Goal: Task Accomplishment & Management: Complete application form

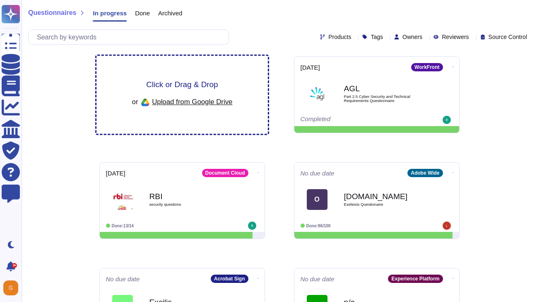
click at [191, 88] on span "Click or Drag & Drop" at bounding box center [182, 84] width 72 height 8
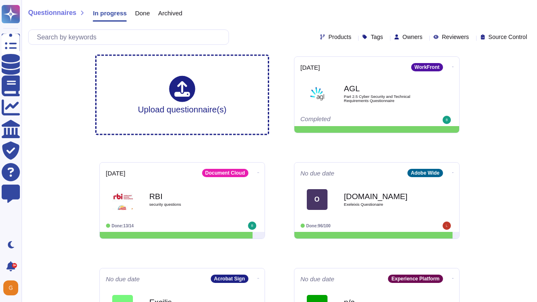
click at [136, 13] on span "Done" at bounding box center [142, 13] width 15 height 6
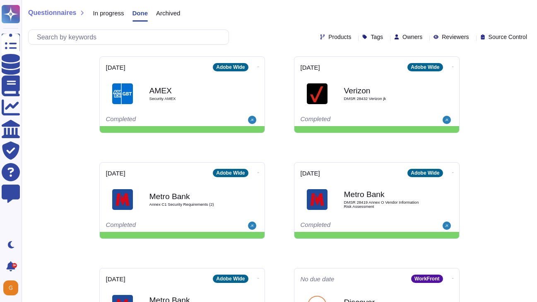
click at [118, 13] on span "In progress" at bounding box center [108, 13] width 31 height 6
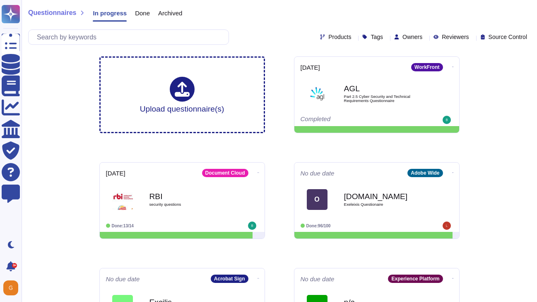
click at [170, 15] on span "Archived" at bounding box center [170, 13] width 24 height 6
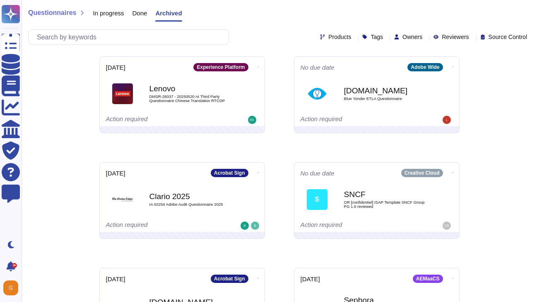
click at [140, 10] on span "Done" at bounding box center [140, 13] width 15 height 6
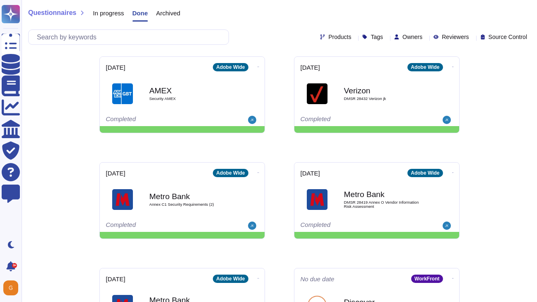
click at [98, 13] on span "In progress" at bounding box center [108, 13] width 31 height 6
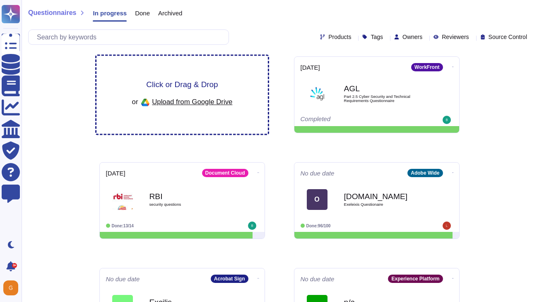
click at [173, 84] on span "Click or Drag & Drop" at bounding box center [182, 84] width 72 height 8
click at [206, 85] on span "Click or Drag & Drop" at bounding box center [182, 84] width 72 height 8
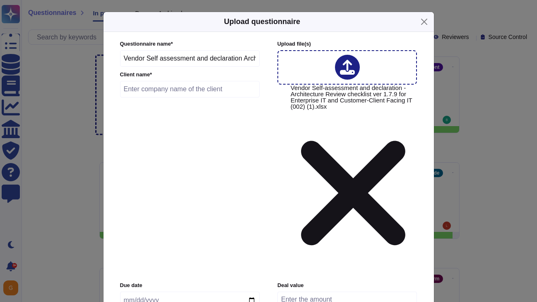
click at [157, 97] on input "text" at bounding box center [190, 89] width 140 height 17
type input "Wipro"
click at [139, 291] on input "date" at bounding box center [190, 299] width 140 height 17
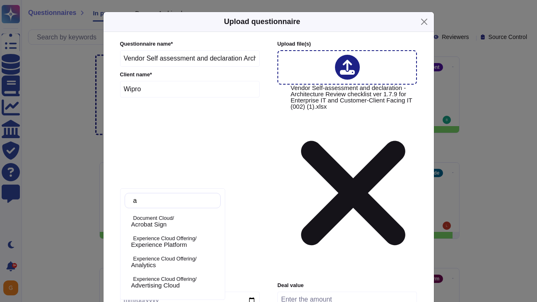
type input "ae"
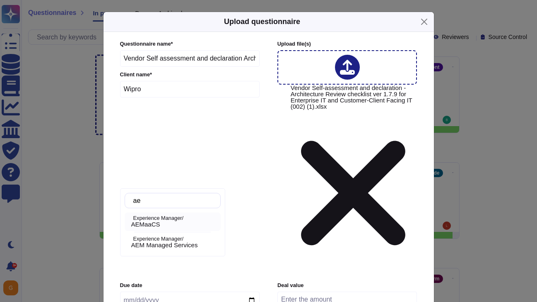
click at [155, 225] on span "AEMaaCS" at bounding box center [145, 223] width 29 height 7
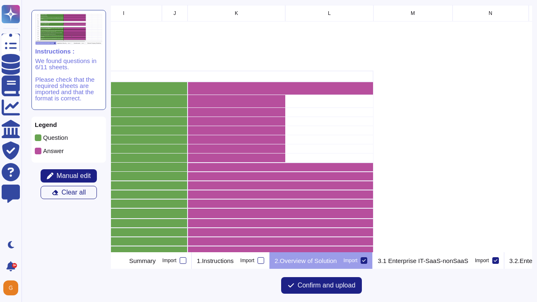
scroll to position [0, 630]
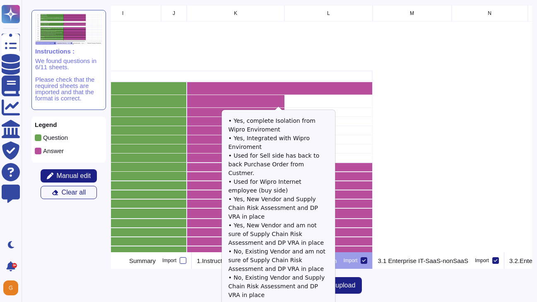
click at [283, 115] on icon "grid" at bounding box center [376, 208] width 186 height 186
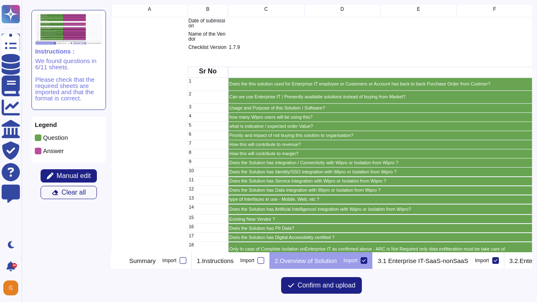
scroll to position [0, 29]
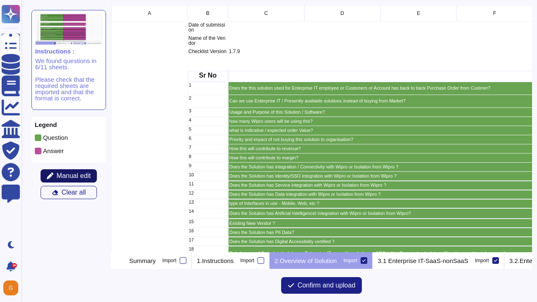
click at [65, 174] on span "Manual edit" at bounding box center [74, 175] width 34 height 7
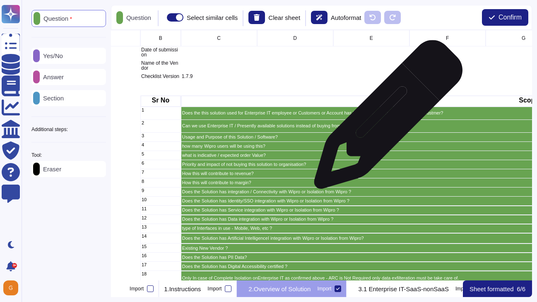
scroll to position [0, 89]
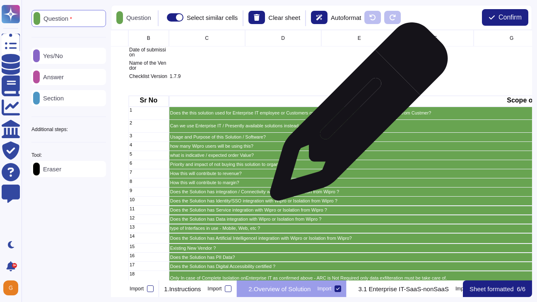
click at [356, 115] on p "Does the this solution used for Enterprise IT employee or Customers or Account …" at bounding box center [448, 113] width 557 height 5
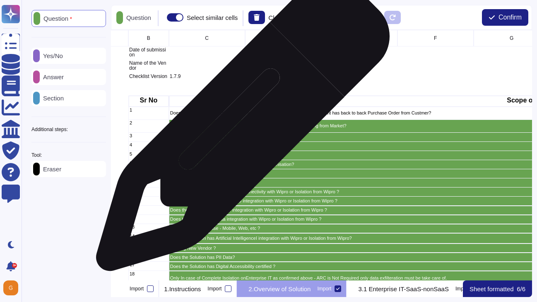
click at [240, 128] on p "Can we use Enterprise IT / Presently available solutions instead of buying from…" at bounding box center [448, 125] width 557 height 5
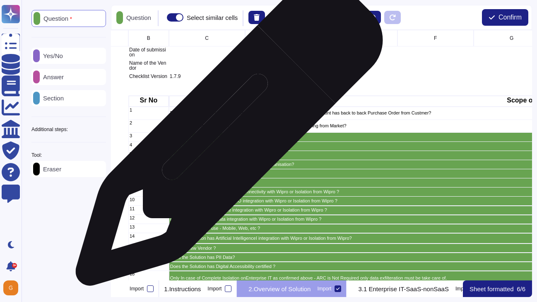
click at [226, 136] on p "Usage and Purpose of this Solution / Software?" at bounding box center [448, 137] width 557 height 5
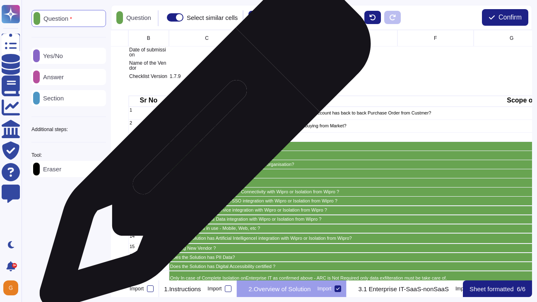
click at [201, 147] on p "how many Wipro users will be using this?" at bounding box center [448, 146] width 557 height 5
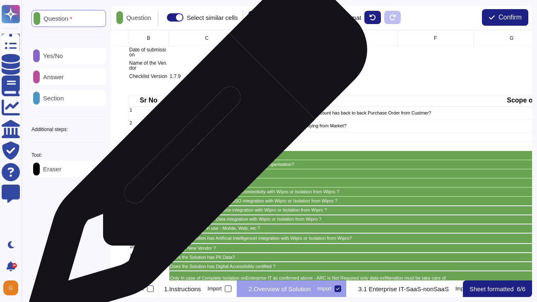
click at [192, 158] on div "what is indicative / expected order Value?" at bounding box center [449, 155] width 560 height 9
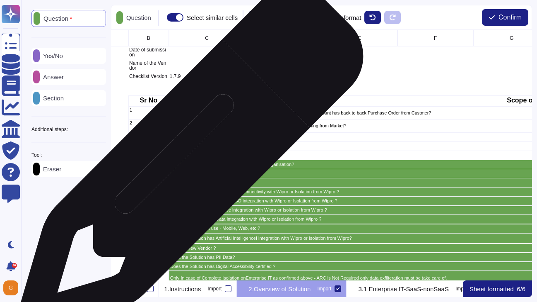
click at [187, 164] on p "Priority and impact of not buying this solution to organisation?" at bounding box center [448, 164] width 557 height 5
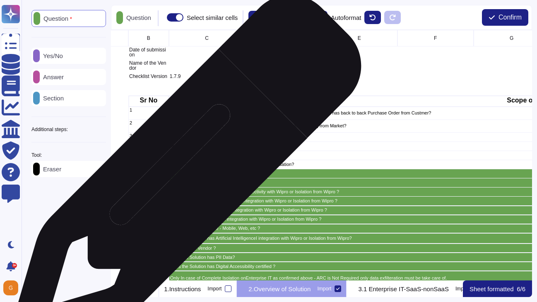
click at [183, 175] on p "How this will contribute to revenue?" at bounding box center [448, 173] width 557 height 5
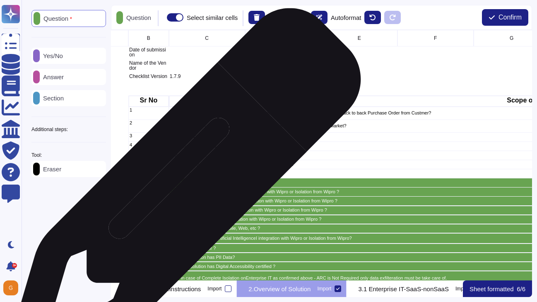
click at [182, 188] on div "Does the Solution has integration / Connectivity with Wipro or Isolation from W…" at bounding box center [449, 191] width 560 height 9
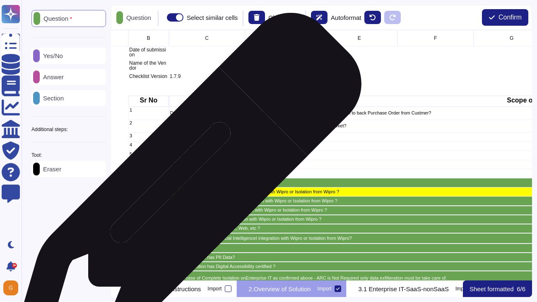
click at [184, 192] on p "Does the Solution has integration / Connectivity with Wipro or Isolation from W…" at bounding box center [448, 191] width 557 height 5
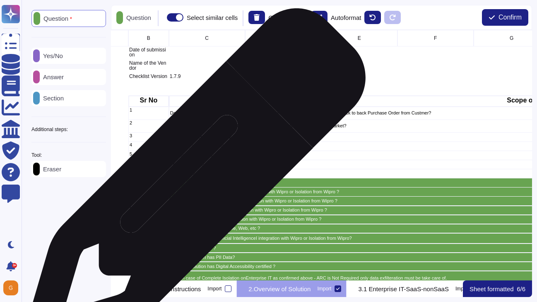
click at [192, 183] on p "How this will contribute to margin?" at bounding box center [448, 182] width 557 height 5
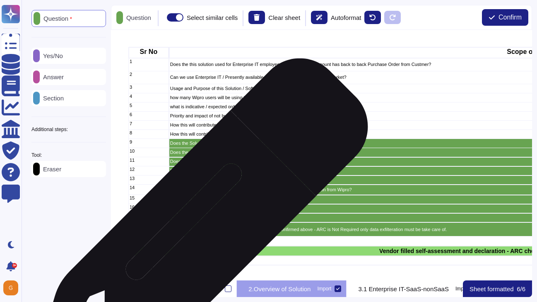
scroll to position [52, 89]
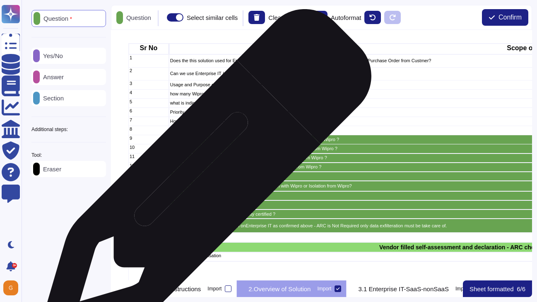
click at [203, 179] on div "type of Interfaces in use - Mobile, Web, etc ?" at bounding box center [449, 176] width 560 height 9
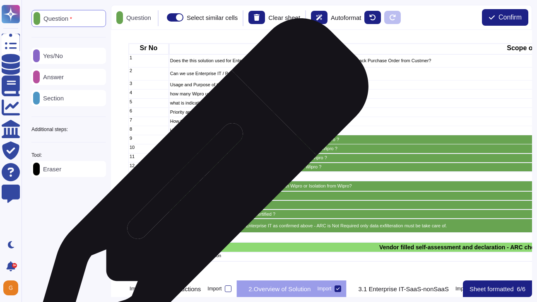
click at [198, 191] on div "Does the Solution has Artificial IntelligenceI integration with Wipro or Isolat…" at bounding box center [449, 186] width 560 height 11
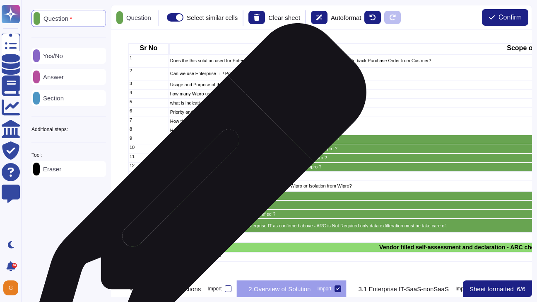
click at [193, 198] on p "Existing New Vendor ?" at bounding box center [448, 195] width 557 height 5
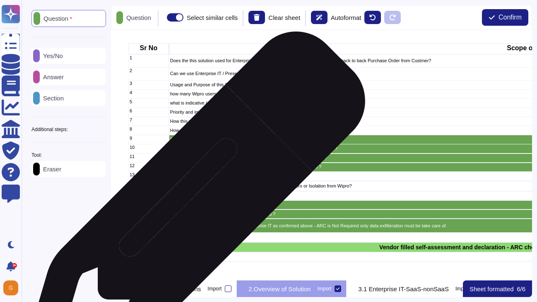
click at [191, 207] on p "Does the Solution has PII Data?" at bounding box center [448, 205] width 557 height 5
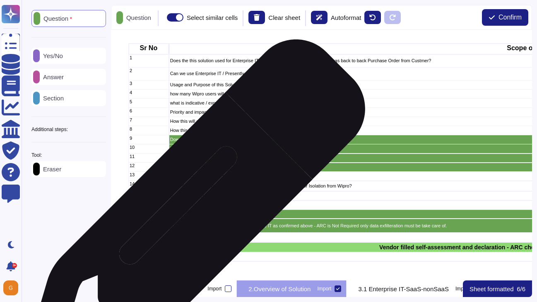
click at [191, 215] on p "Does the Solution has Digital Accessibility certified ?" at bounding box center [448, 214] width 557 height 5
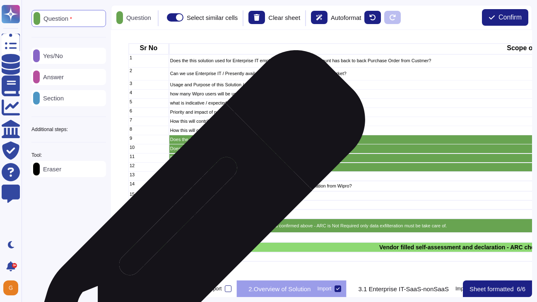
click at [191, 226] on p "Only In case of Complete Isolation onEnterprise IT as confirmed above - ARC is …" at bounding box center [448, 225] width 557 height 5
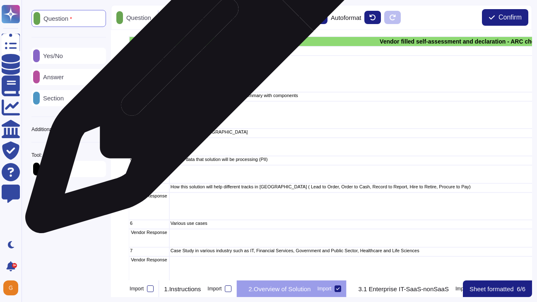
scroll to position [252, 88]
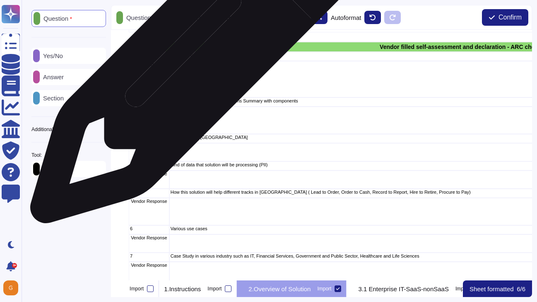
click at [196, 58] on div "Overview of Organisation" at bounding box center [497, 56] width 657 height 9
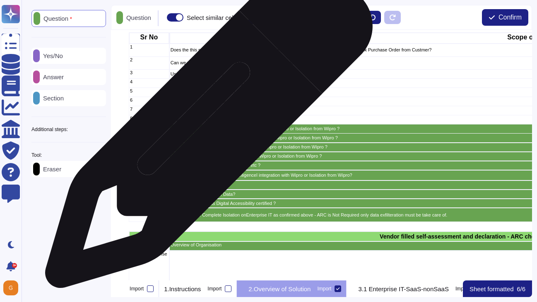
scroll to position [63, 88]
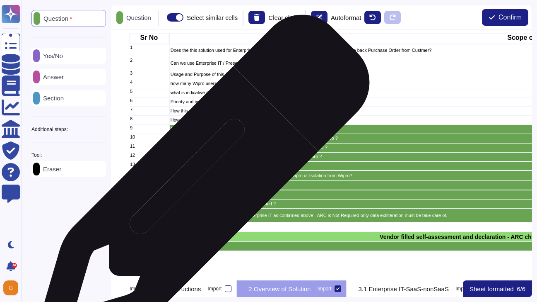
click at [200, 186] on p "Existing New Vendor ?" at bounding box center [449, 185] width 557 height 5
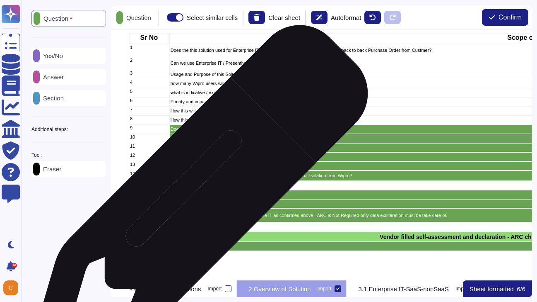
click at [196, 201] on p "Does the Solution has Digital Accessibility certified ?" at bounding box center [449, 203] width 557 height 5
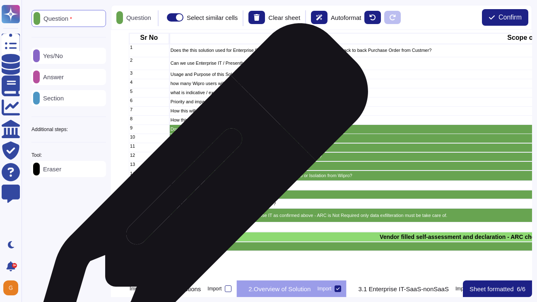
click at [197, 196] on p "Does the Solution has PII Data?" at bounding box center [449, 194] width 557 height 5
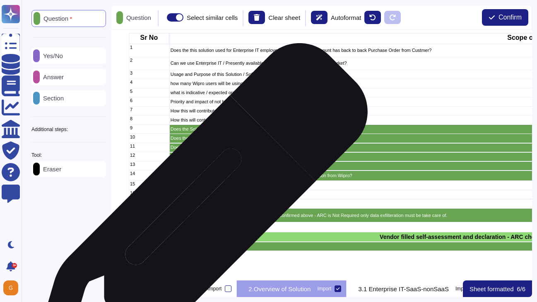
click at [196, 216] on p "Only In case of Complete Isolation onEnterprise IT as confirmed above - ARC is …" at bounding box center [449, 215] width 557 height 5
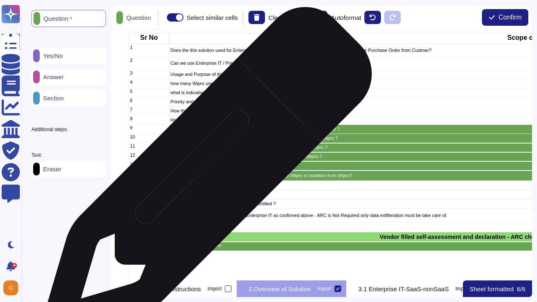
click at [204, 176] on p "Does the Solution has Artificial IntelligenceI integration with Wipro or Isolat…" at bounding box center [449, 175] width 557 height 5
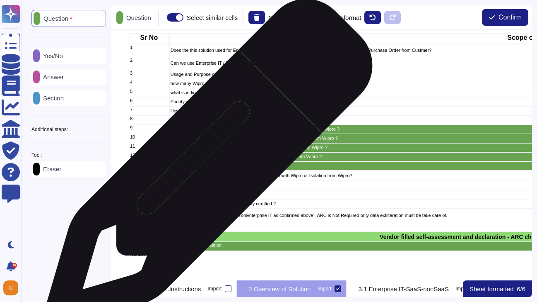
click at [205, 167] on p "type of Interfaces in use - Mobile, Web, etc ?" at bounding box center [449, 165] width 557 height 5
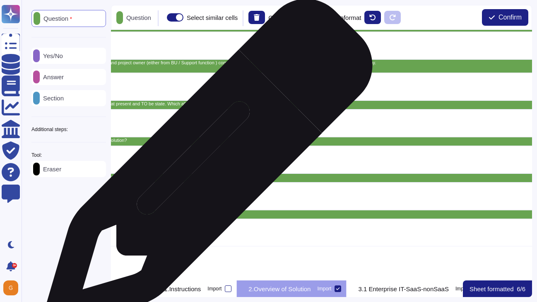
scroll to position [594, 258]
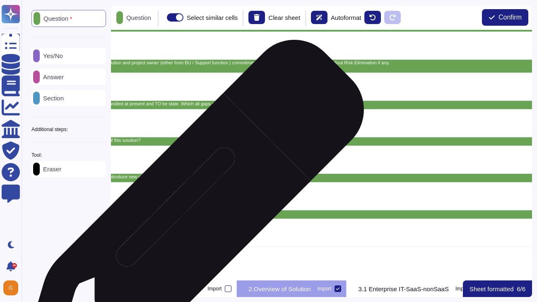
click at [188, 217] on div "How our new or existing AI solution or other solution components can be leverag…" at bounding box center [328, 214] width 657 height 9
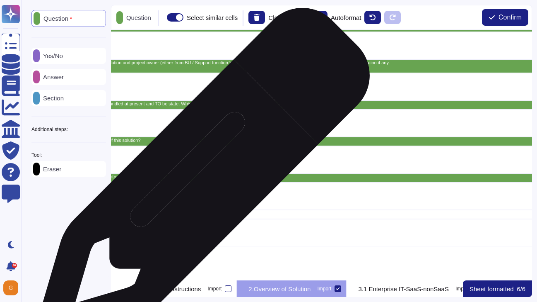
click at [200, 179] on div "Does this solution use technology stack that shall not introduce new risk to co…" at bounding box center [328, 177] width 657 height 9
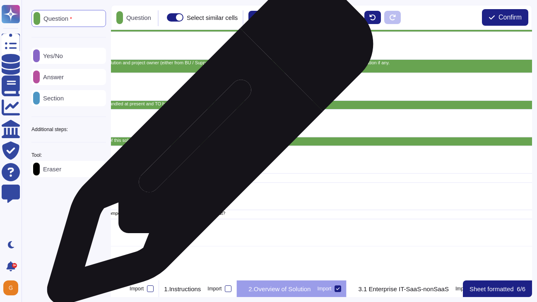
click at [207, 145] on div "What are business KPIs to measure success efficacy of this solution?" at bounding box center [328, 141] width 657 height 9
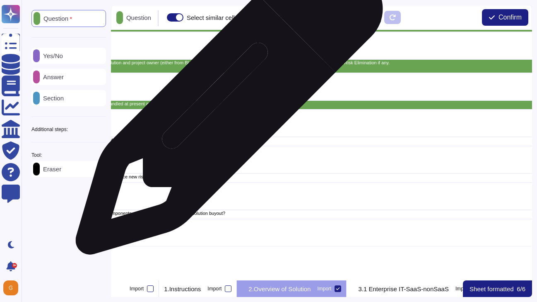
click at [226, 105] on p "I would request for more details on how this process handled at present and TO …" at bounding box center [328, 103] width 655 height 5
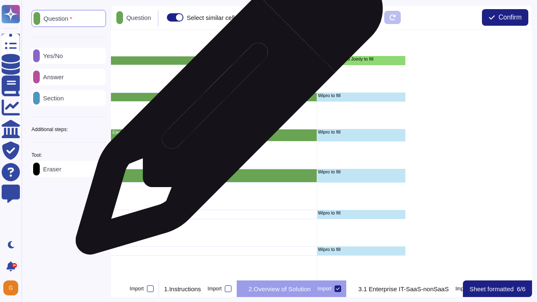
scroll to position [483, 597]
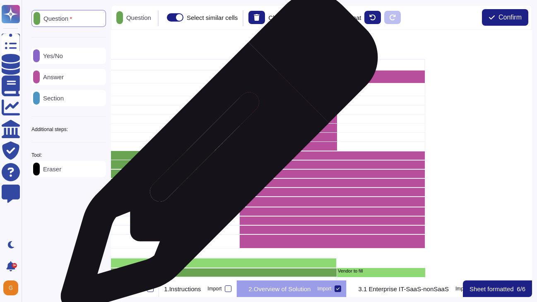
scroll to position [50, 577]
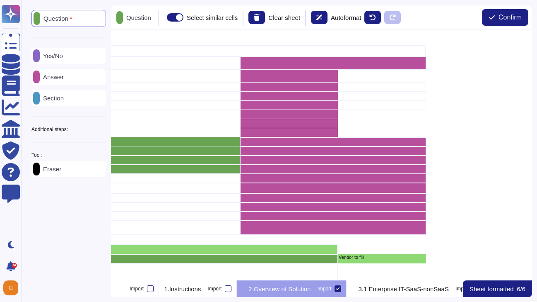
click at [85, 78] on div "Answer" at bounding box center [68, 77] width 75 height 16
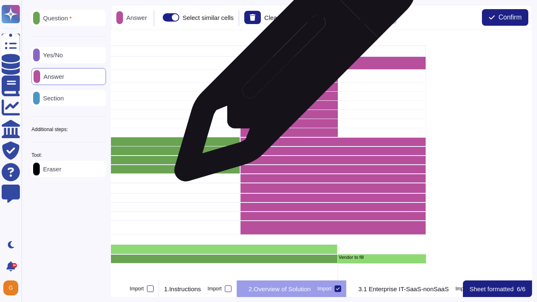
click at [293, 64] on div "grid" at bounding box center [333, 63] width 186 height 13
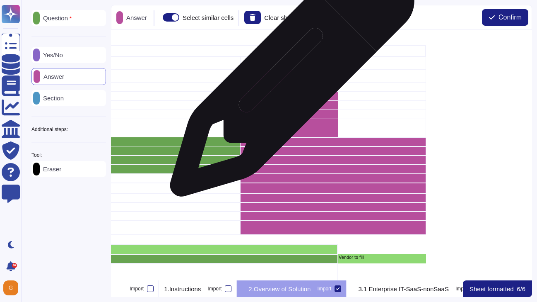
click at [289, 78] on div "grid" at bounding box center [289, 76] width 98 height 13
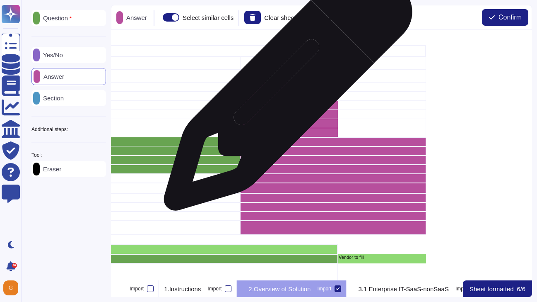
click at [285, 90] on div "grid" at bounding box center [289, 86] width 98 height 9
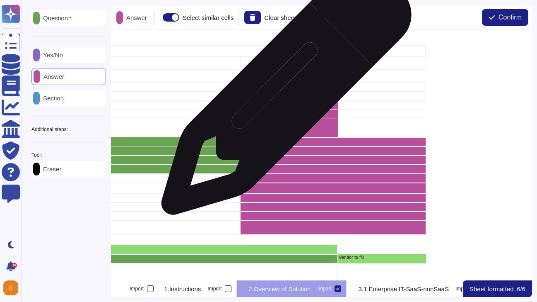
click at [282, 96] on div "grid" at bounding box center [289, 96] width 98 height 9
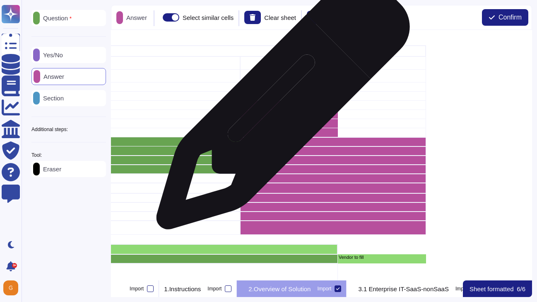
click at [280, 106] on div "grid" at bounding box center [289, 105] width 98 height 9
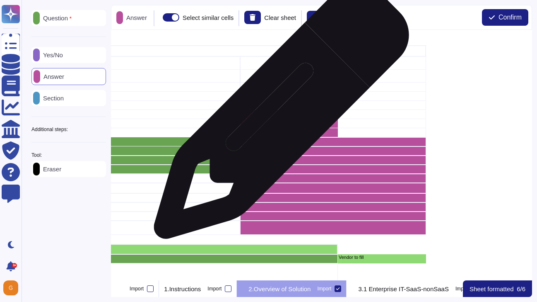
click at [278, 115] on div "grid" at bounding box center [289, 114] width 98 height 9
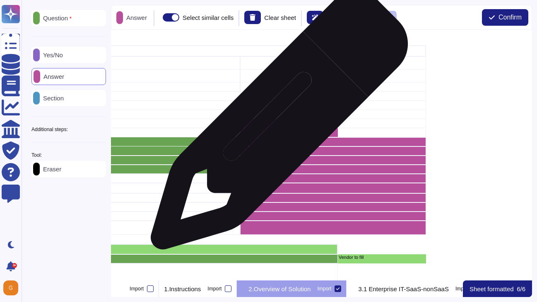
click at [276, 125] on div "grid" at bounding box center [289, 123] width 98 height 9
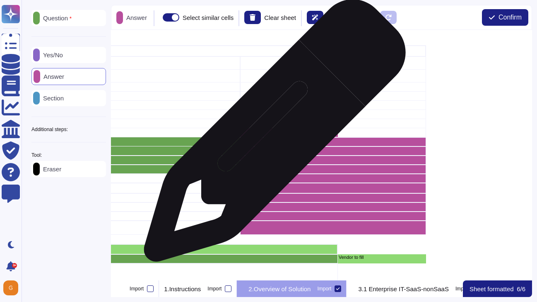
click at [271, 136] on div "grid" at bounding box center [289, 132] width 98 height 9
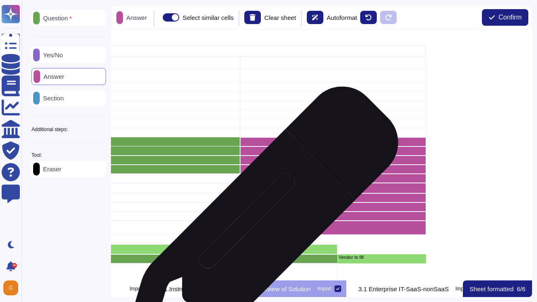
click at [257, 229] on div "grid" at bounding box center [333, 227] width 186 height 14
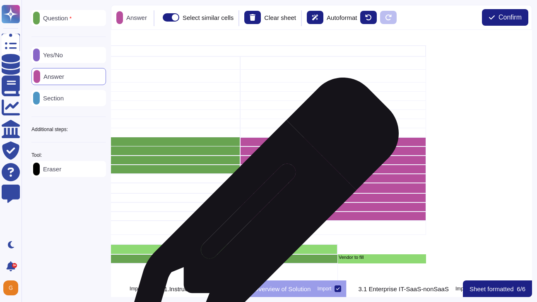
click at [258, 220] on div "grid" at bounding box center [333, 215] width 186 height 9
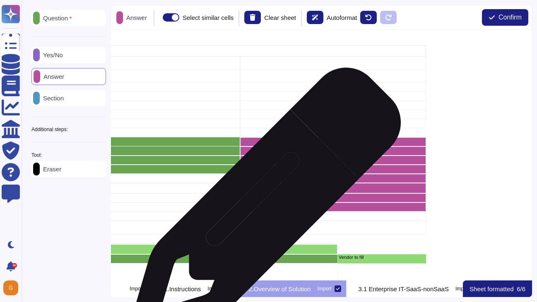
click at [262, 208] on div "grid" at bounding box center [333, 206] width 186 height 9
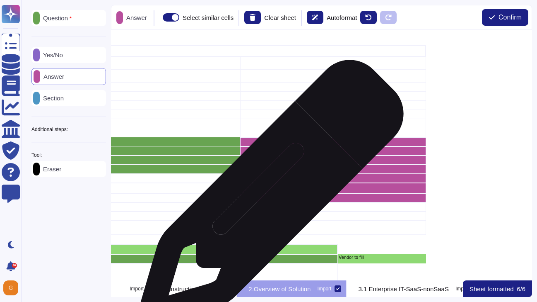
click at [268, 197] on div "grid" at bounding box center [333, 197] width 186 height 9
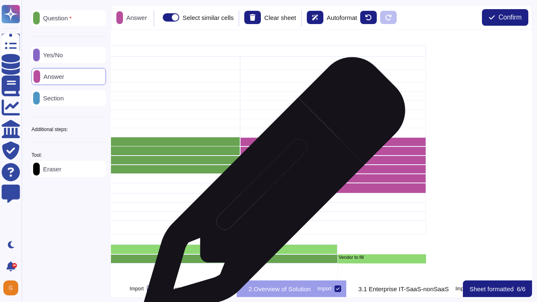
click at [271, 193] on div "grid" at bounding box center [333, 197] width 186 height 9
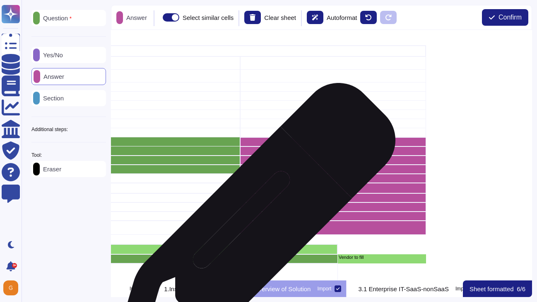
click at [251, 229] on div "grid" at bounding box center [333, 227] width 186 height 14
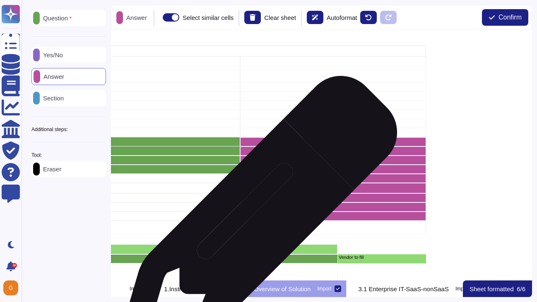
click at [256, 218] on div "grid" at bounding box center [333, 215] width 186 height 9
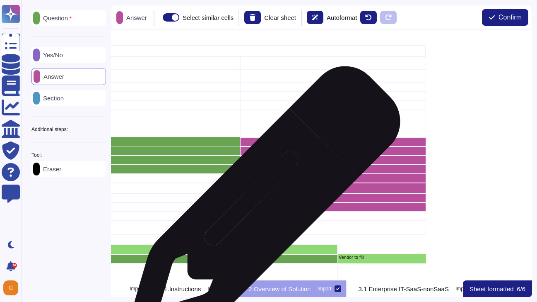
click at [261, 207] on div "grid" at bounding box center [333, 206] width 186 height 9
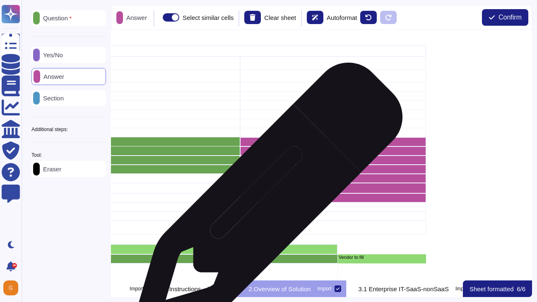
click at [267, 199] on div "grid" at bounding box center [333, 197] width 186 height 9
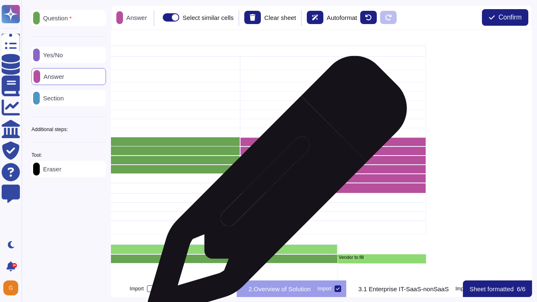
click at [274, 190] on div "grid" at bounding box center [333, 188] width 186 height 11
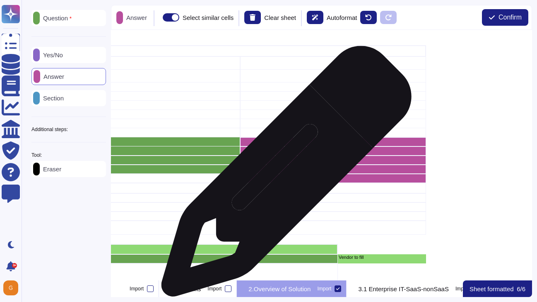
click at [283, 175] on div "grid" at bounding box center [333, 178] width 186 height 9
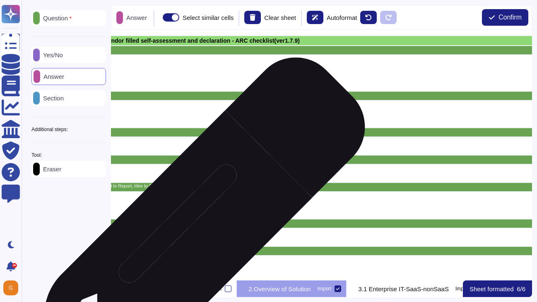
scroll to position [259, 358]
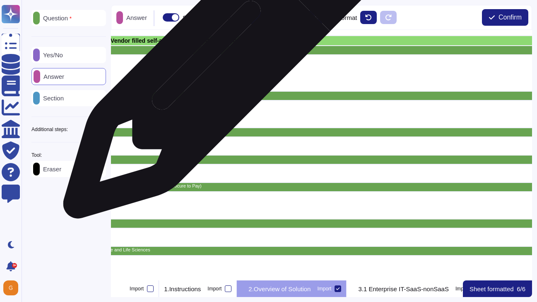
click at [218, 65] on div "grid" at bounding box center [228, 73] width 657 height 36
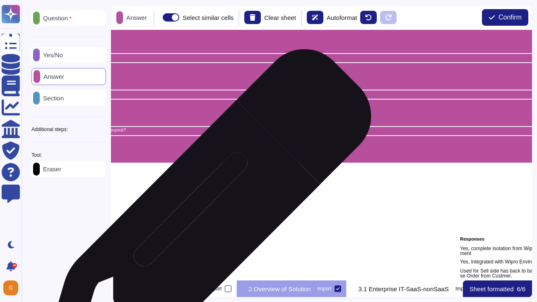
scroll to position [682, 358]
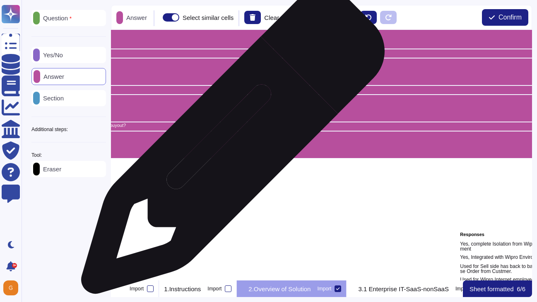
click at [230, 146] on div "grid" at bounding box center [228, 144] width 657 height 27
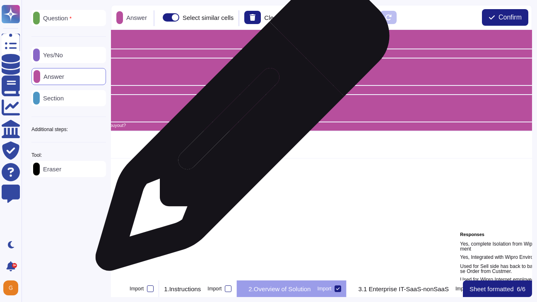
click at [240, 128] on p "How our new or existing AI solution or other solution components can be leverag…" at bounding box center [228, 125] width 655 height 5
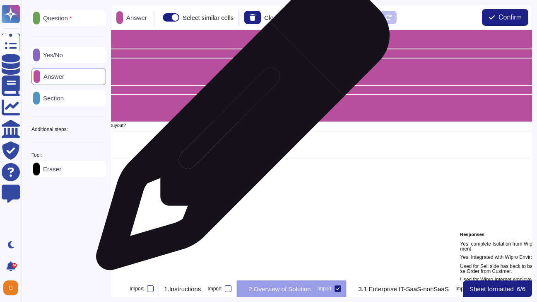
click at [247, 111] on div "grid" at bounding box center [228, 107] width 657 height 27
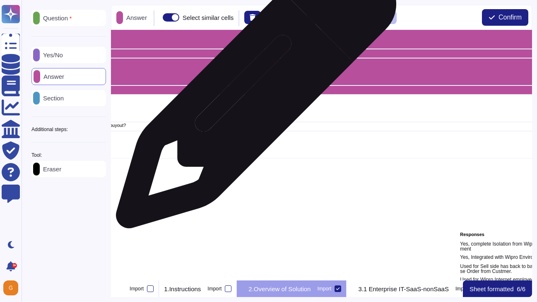
click at [253, 92] on div "Does this solution use technology stack that shall not introduce new risk to co…" at bounding box center [228, 89] width 657 height 9
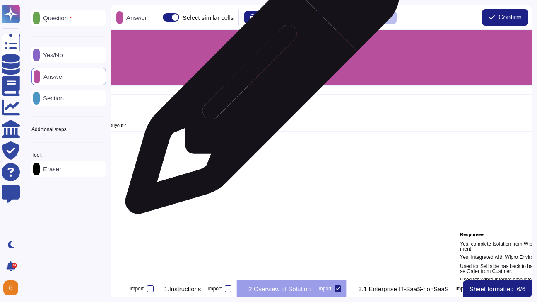
click at [259, 81] on div "grid" at bounding box center [228, 71] width 657 height 27
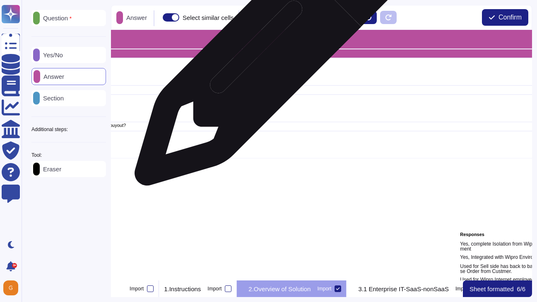
click at [267, 53] on p "What are business KPIs to measure success efficacy of this solution?" at bounding box center [228, 52] width 655 height 5
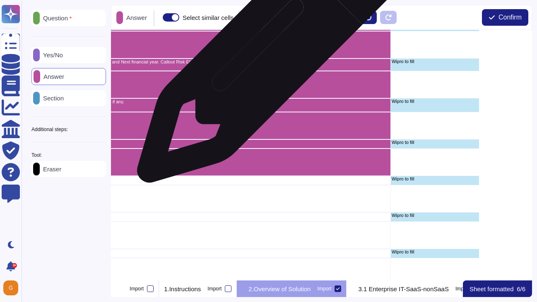
scroll to position [556, 529]
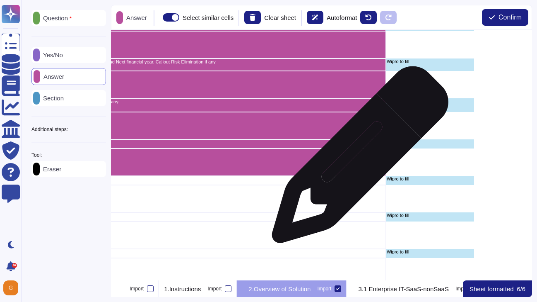
click at [357, 159] on div "grid" at bounding box center [57, 161] width 657 height 27
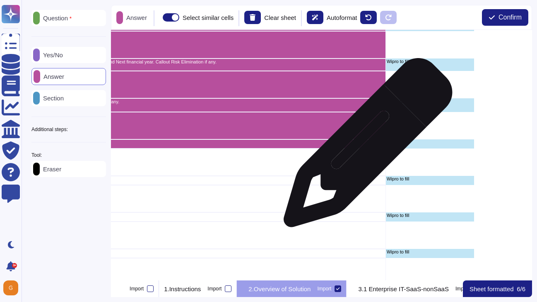
click at [365, 146] on div "I would request for more details on how this process handled at present and TO …" at bounding box center [57, 143] width 657 height 9
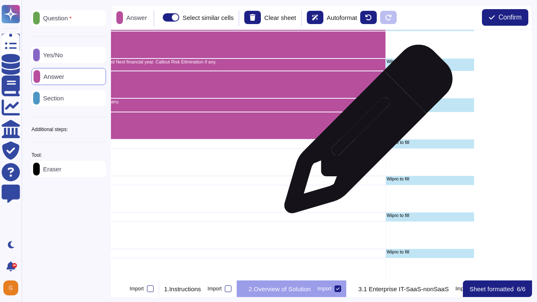
click at [367, 121] on div "grid" at bounding box center [57, 125] width 657 height 27
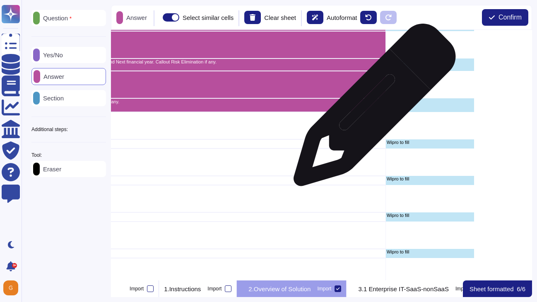
click at [372, 108] on div "Expected contribution to Wipro Margin by using this solution and project owner …" at bounding box center [57, 105] width 657 height 14
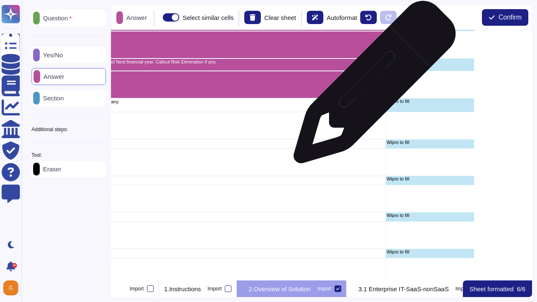
click at [372, 80] on div "grid" at bounding box center [57, 84] width 657 height 27
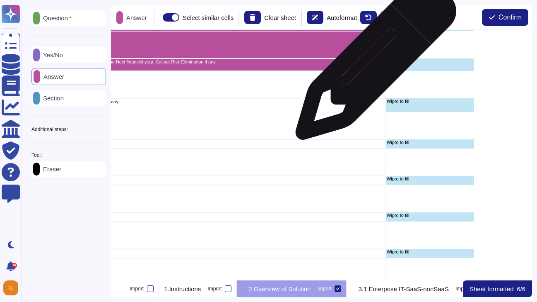
click at [373, 63] on p "Expected ROI from this solution and whats the incremental top line contribution…" at bounding box center [57, 62] width 655 height 5
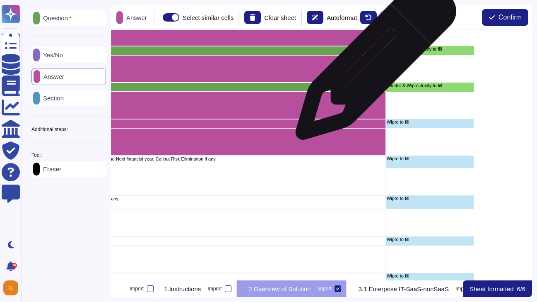
scroll to position [454, 529]
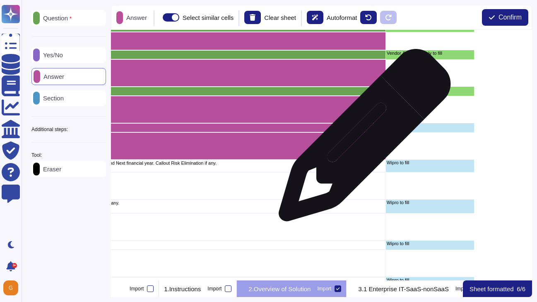
click at [360, 145] on div "grid" at bounding box center [57, 145] width 657 height 27
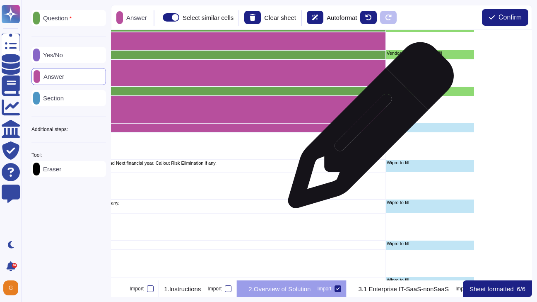
click at [368, 129] on div "In case of customer project owned by BU, share Order details and SoW details." at bounding box center [57, 127] width 657 height 9
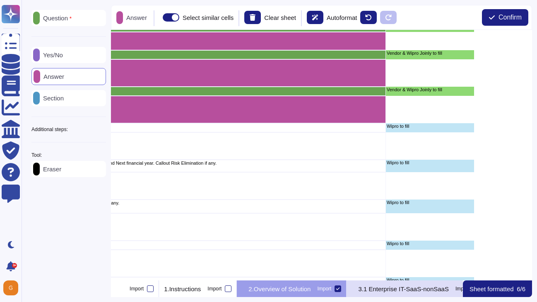
click at [427, 290] on p "3.1 Enterprise IT-SaaS-nonSaaS" at bounding box center [403, 288] width 90 height 6
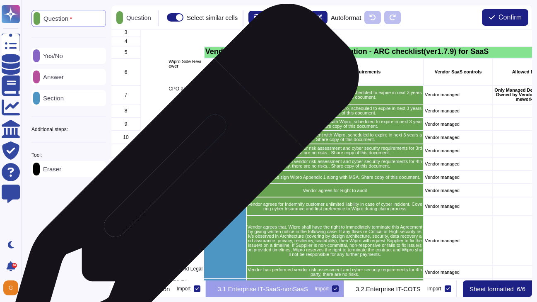
scroll to position [0, 0]
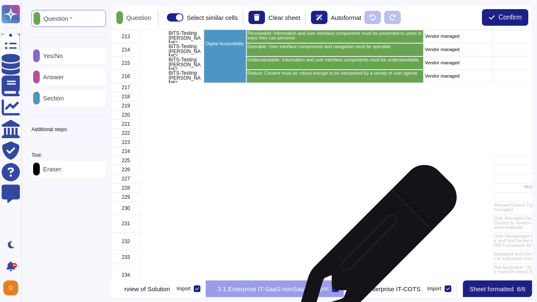
scroll to position [2529, 0]
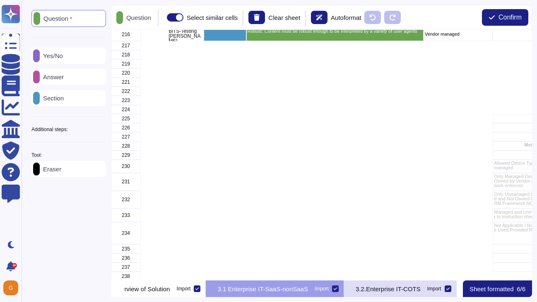
click at [428, 295] on div "3.2.Enterprise IT-COTS Import" at bounding box center [400, 288] width 113 height 17
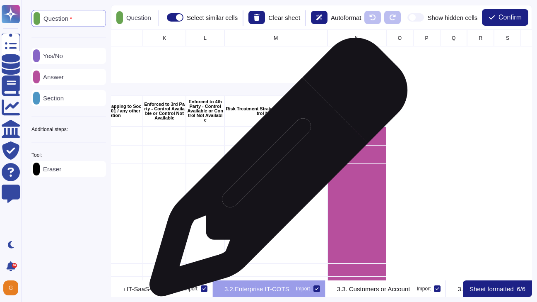
scroll to position [0, 632]
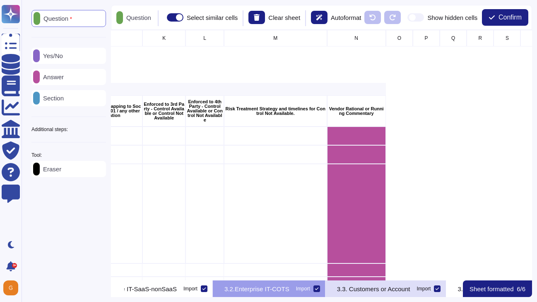
click at [411, 291] on p "3.3. Customers or Account" at bounding box center [373, 288] width 73 height 6
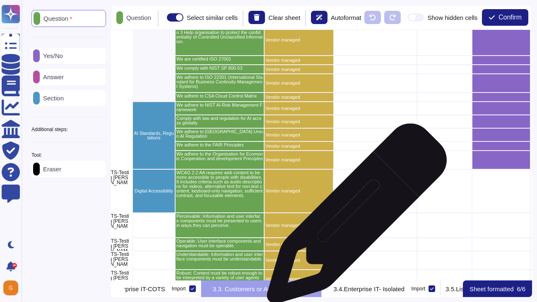
scroll to position [680, 20]
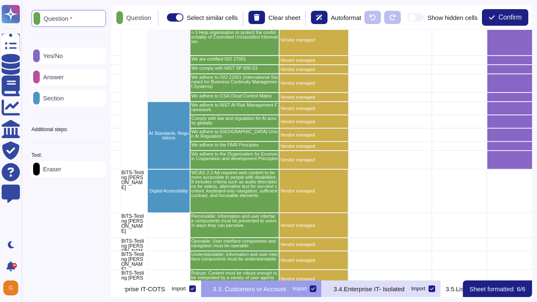
click at [415, 292] on div "3.4.Enterprise IT- Isolated Import" at bounding box center [381, 288] width 119 height 17
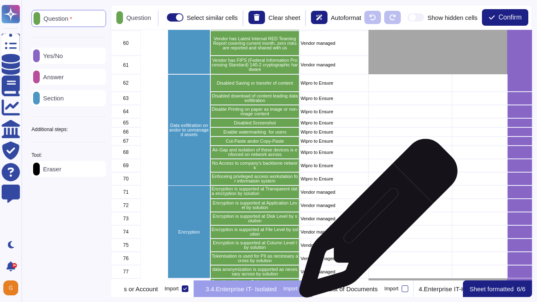
scroll to position [406, 0]
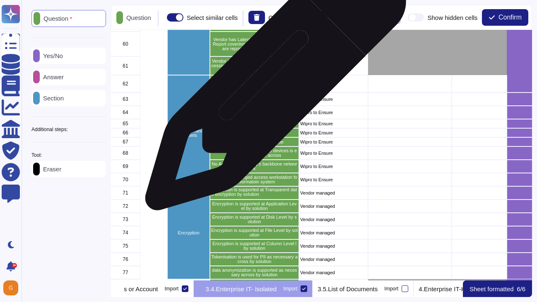
click at [273, 84] on p "Disabled Saving or transfer of content" at bounding box center [254, 84] width 87 height 5
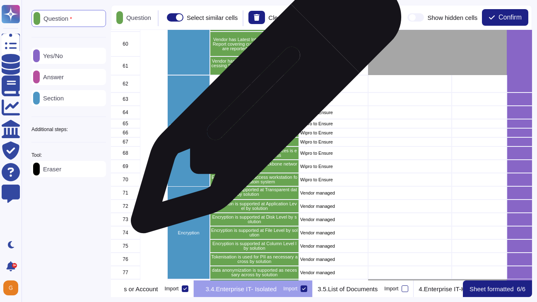
click at [263, 102] on p "Disabled download of content leading data exfiltration" at bounding box center [254, 98] width 87 height 9
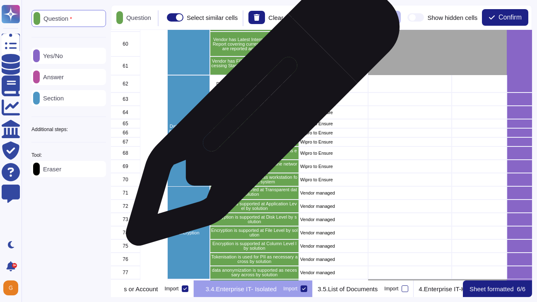
click at [259, 114] on p "Disable Printing on paper as image or non-image content" at bounding box center [254, 112] width 87 height 9
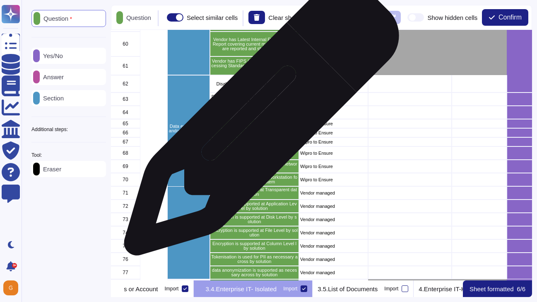
click at [258, 124] on p "Disabled Screenshot" at bounding box center [254, 123] width 87 height 5
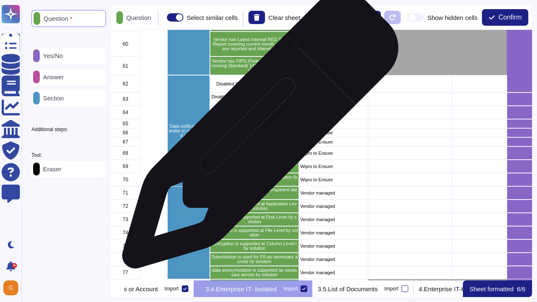
click at [257, 134] on p "Enable watermarking for users" at bounding box center [254, 132] width 87 height 5
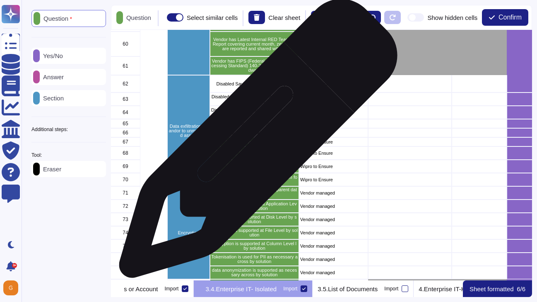
click at [255, 143] on p "Cut-Paste andor Copy-Paste" at bounding box center [254, 142] width 87 height 5
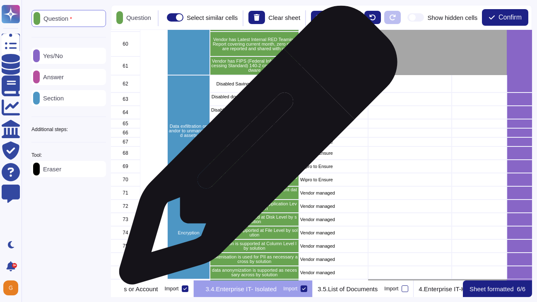
click at [255, 149] on p "Air-Gap and isolation of these devices is enforced on network across" at bounding box center [254, 152] width 87 height 9
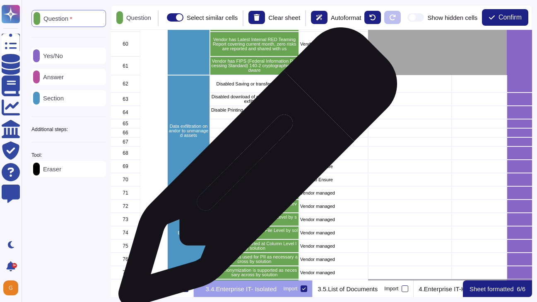
click at [255, 171] on div "No Access to company's backbone network" at bounding box center [254, 165] width 89 height 13
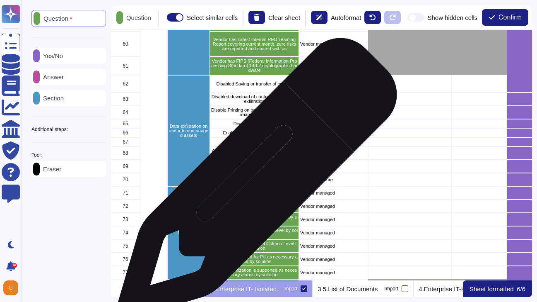
click at [254, 182] on p "Enfoceing privileged access workstation for informatoin system" at bounding box center [254, 179] width 87 height 9
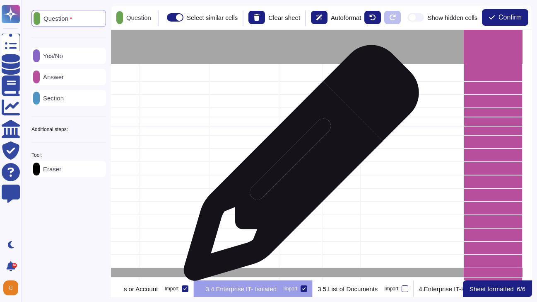
scroll to position [417, 495]
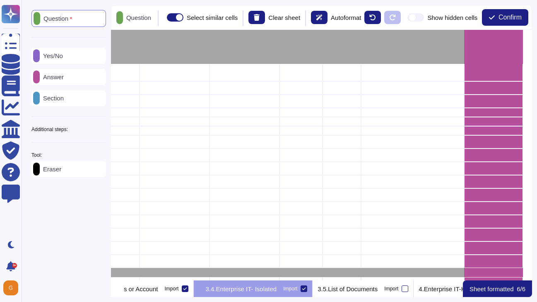
click at [40, 81] on div at bounding box center [36, 76] width 7 height 13
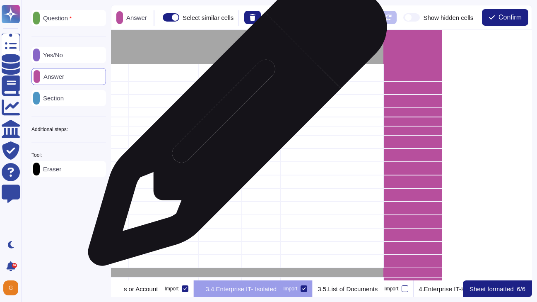
scroll to position [417, 600]
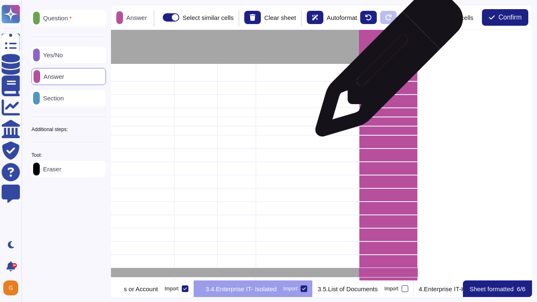
click at [381, 74] on div "grid" at bounding box center [388, 72] width 59 height 17
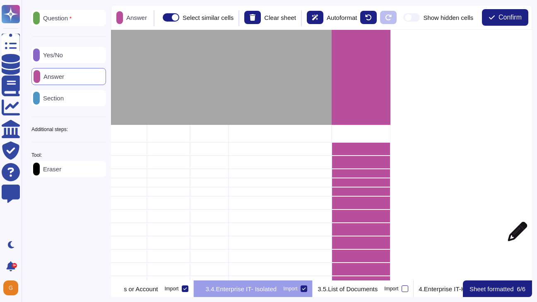
scroll to position [356, 631]
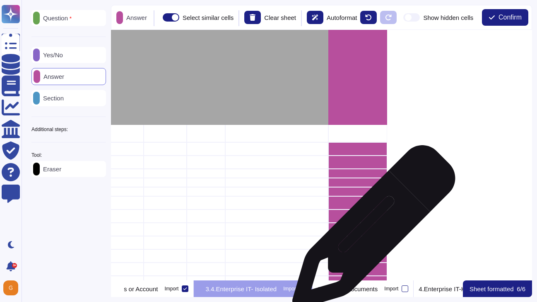
click at [371, 231] on div "grid" at bounding box center [357, 228] width 59 height 13
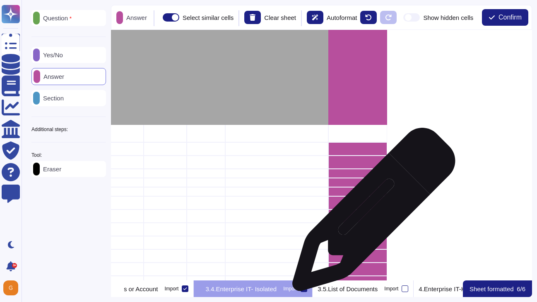
click at [371, 213] on div "grid" at bounding box center [357, 215] width 59 height 13
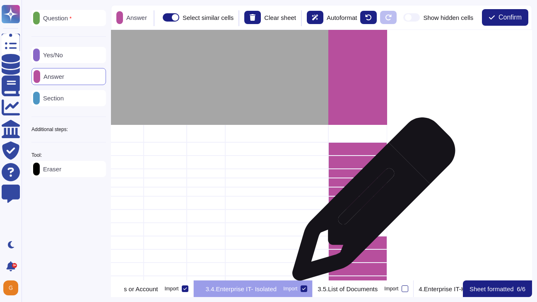
click at [371, 203] on div "grid" at bounding box center [357, 202] width 59 height 13
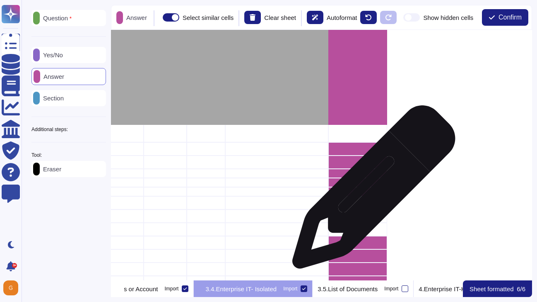
click at [371, 191] on div "grid" at bounding box center [357, 191] width 59 height 9
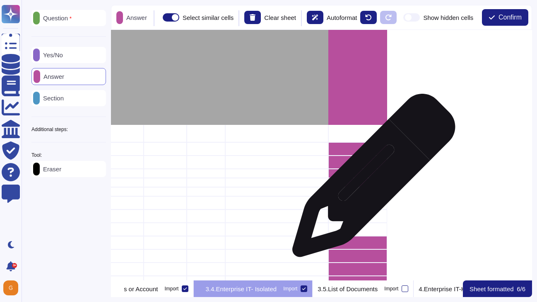
click at [371, 179] on div "grid" at bounding box center [357, 182] width 59 height 9
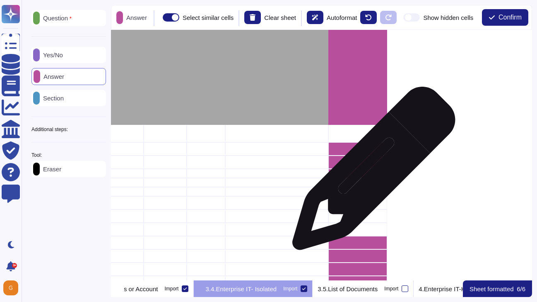
click at [371, 172] on div "grid" at bounding box center [357, 173] width 59 height 9
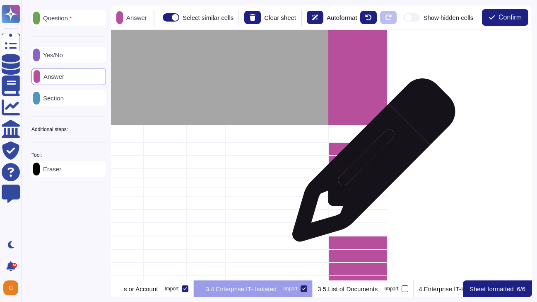
click at [371, 164] on div "grid" at bounding box center [357, 161] width 59 height 13
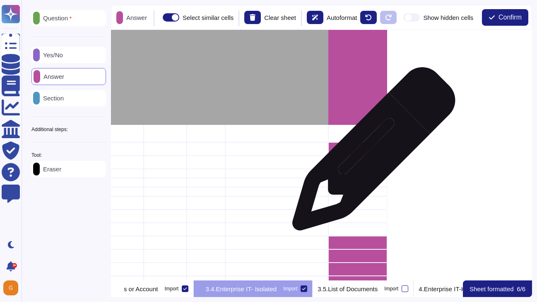
click at [371, 153] on div "grid" at bounding box center [357, 148] width 59 height 13
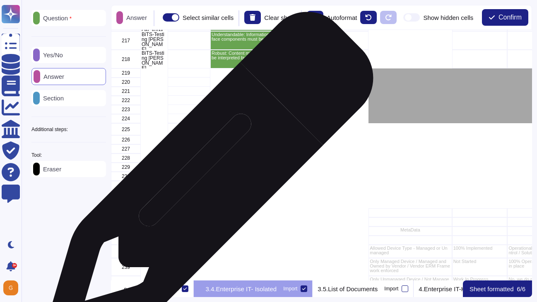
scroll to position [903, 0]
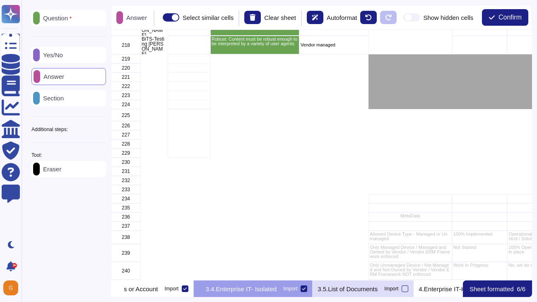
click at [378, 291] on p "3.5.List of Documents" at bounding box center [348, 288] width 60 height 6
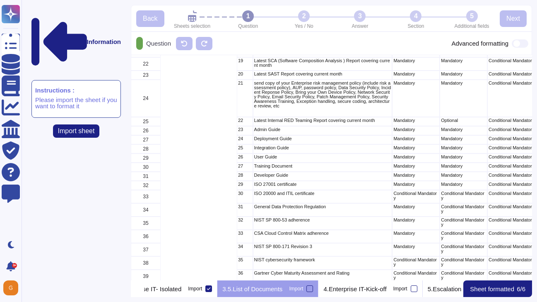
scroll to position [374, 0]
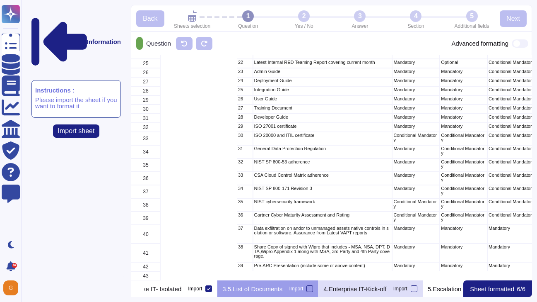
click at [387, 285] on p "4.Enterprise IT-Kick-off" at bounding box center [355, 288] width 63 height 6
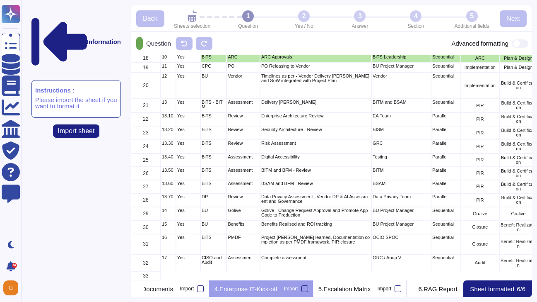
scroll to position [0, 789]
click at [364, 289] on p "5.Escalation Matrix" at bounding box center [338, 288] width 53 height 6
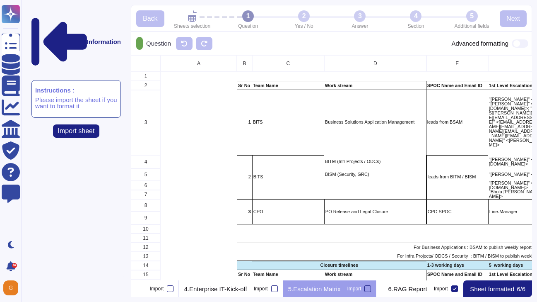
scroll to position [0, 876]
click at [404, 289] on p "6.RAG Report" at bounding box center [407, 288] width 39 height 6
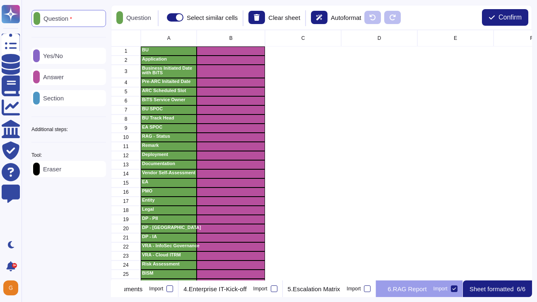
scroll to position [0, 836]
click at [458, 291] on label "Import" at bounding box center [446, 288] width 24 height 7
click at [0, 0] on input "Import" at bounding box center [0, 0] width 0 height 0
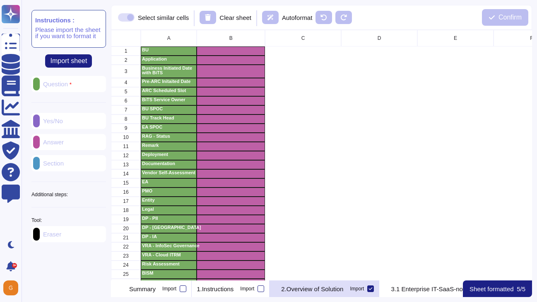
click at [343, 290] on p "2.Overview of Solution" at bounding box center [312, 288] width 62 height 6
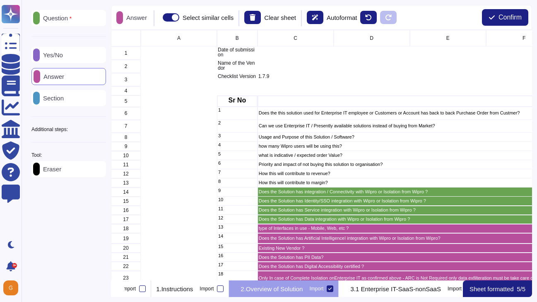
scroll to position [0, 43]
click at [505, 17] on span "Confirm" at bounding box center [510, 17] width 23 height 7
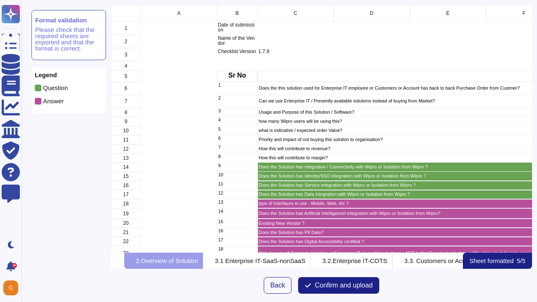
scroll to position [247, 421]
click at [332, 290] on button "Confirm and upload" at bounding box center [338, 285] width 81 height 17
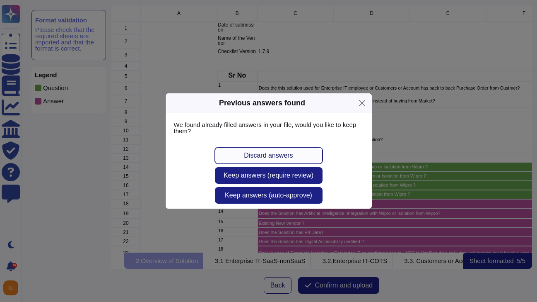
click at [288, 155] on span "Discard answers" at bounding box center [268, 155] width 49 height 7
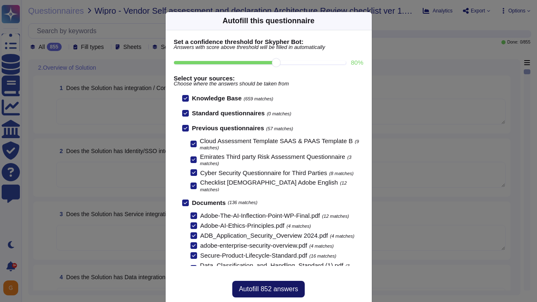
click at [268, 282] on button "Autofill 852 answers" at bounding box center [268, 288] width 72 height 17
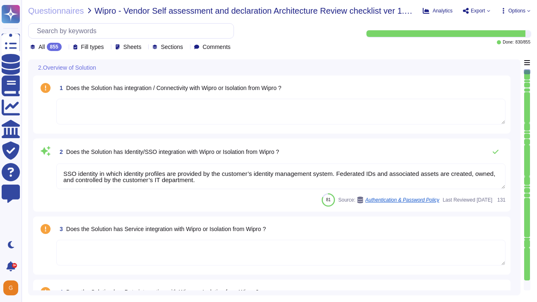
click at [78, 114] on icon at bounding box center [171, 167] width 186 height 106
click at [65, 48] on icon at bounding box center [65, 48] width 0 height 0
click at [57, 10] on span "Questionnaires" at bounding box center [56, 11] width 56 height 8
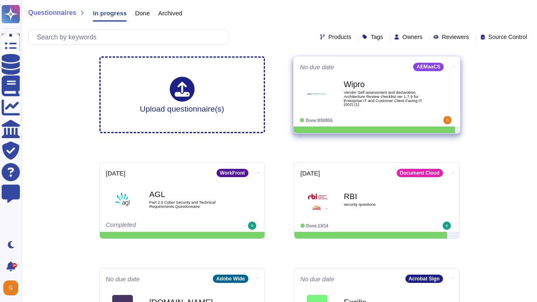
click at [453, 67] on icon at bounding box center [454, 66] width 2 height 2
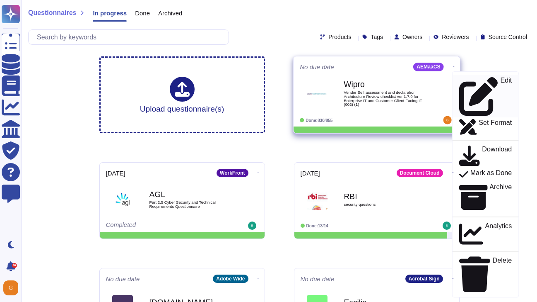
click at [460, 81] on div "Edit" at bounding box center [485, 96] width 53 height 39
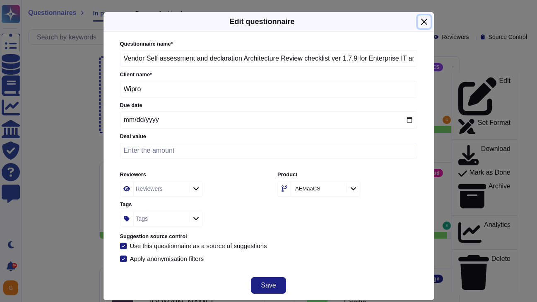
click at [425, 22] on button "Close" at bounding box center [424, 21] width 13 height 13
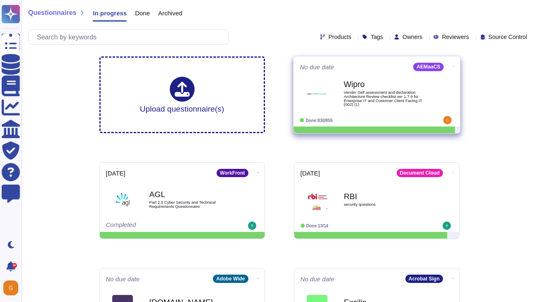
click at [377, 97] on span "Vendor Self assessment and declaration Architecture Review checklist ver 1.7.9 …" at bounding box center [386, 98] width 84 height 16
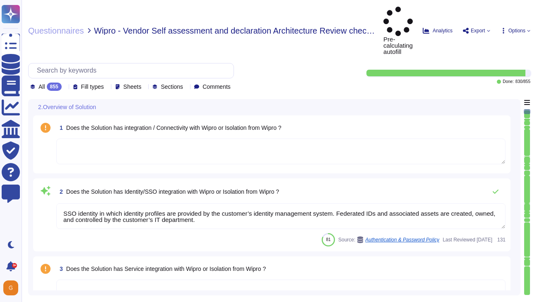
type textarea "SSO identity in which identity profiles are provided by the customer’s identity…"
type textarea "Founded in 1982, Adobe Inc. is one of the largest and most diversified software…"
type textarea "Adobe Experience Manager Mobile provides an end-to-end platform for building, m…"
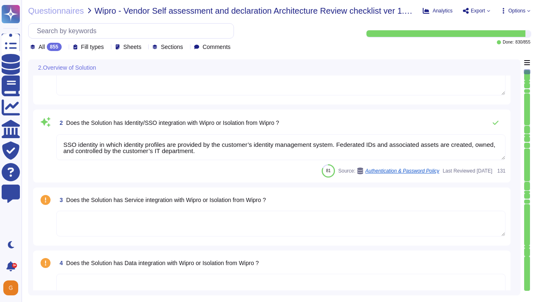
type textarea "UMAPI can be used. For more information, please see: https://adobe-apiplatform.…"
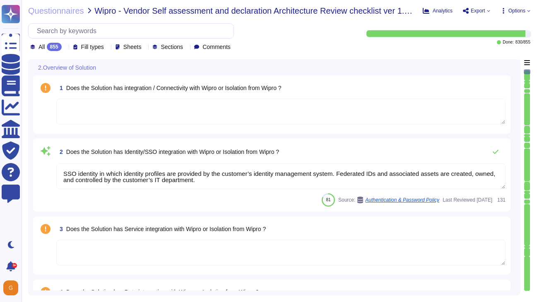
scroll to position [0, 0]
click at [230, 119] on textarea at bounding box center [280, 111] width 449 height 26
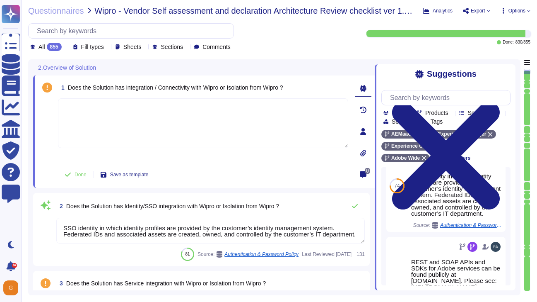
scroll to position [0, 0]
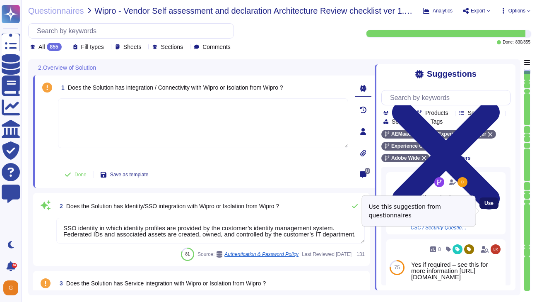
click at [492, 205] on span "Use" at bounding box center [489, 203] width 9 height 5
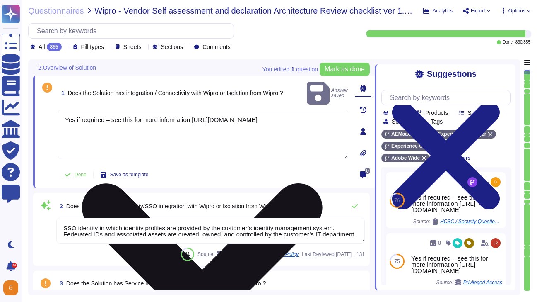
click at [232, 116] on textarea "Yes if required – see this for more information https://helpx.adobe.com/enterpr…" at bounding box center [203, 134] width 290 height 50
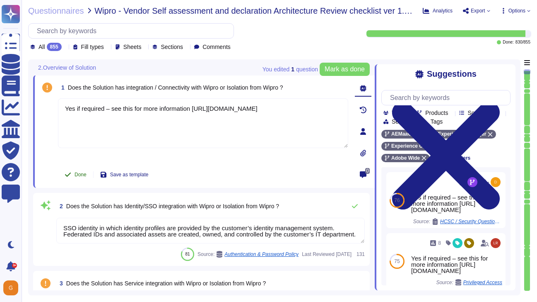
click at [73, 172] on button "Done" at bounding box center [75, 174] width 35 height 17
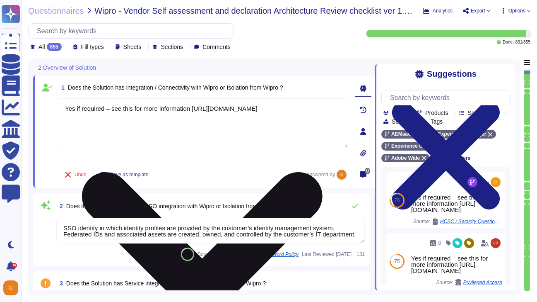
drag, startPoint x: 221, startPoint y: 114, endPoint x: 63, endPoint y: 113, distance: 157.8
click at [63, 113] on textarea "Yes if required – see this for more information https://helpx.adobe.com/enterpr…" at bounding box center [203, 123] width 290 height 50
paste textarea "www.adobe.com/trust/resources.html#"
click at [193, 108] on textarea "Yes if required – see this for more information https://www.adobe.com/trust/res…" at bounding box center [203, 123] width 290 height 50
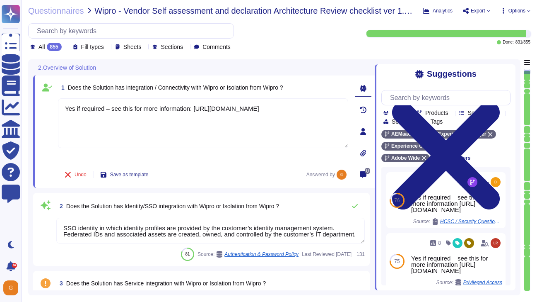
type textarea "Yes if required – see this for more information: https://www.adobe.com/trust/re…"
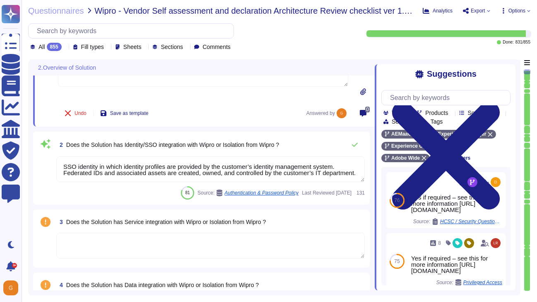
type textarea "Adobe Experience Manager Mobile provides an end-to-end platform for building, m…"
